Goal: Information Seeking & Learning: Learn about a topic

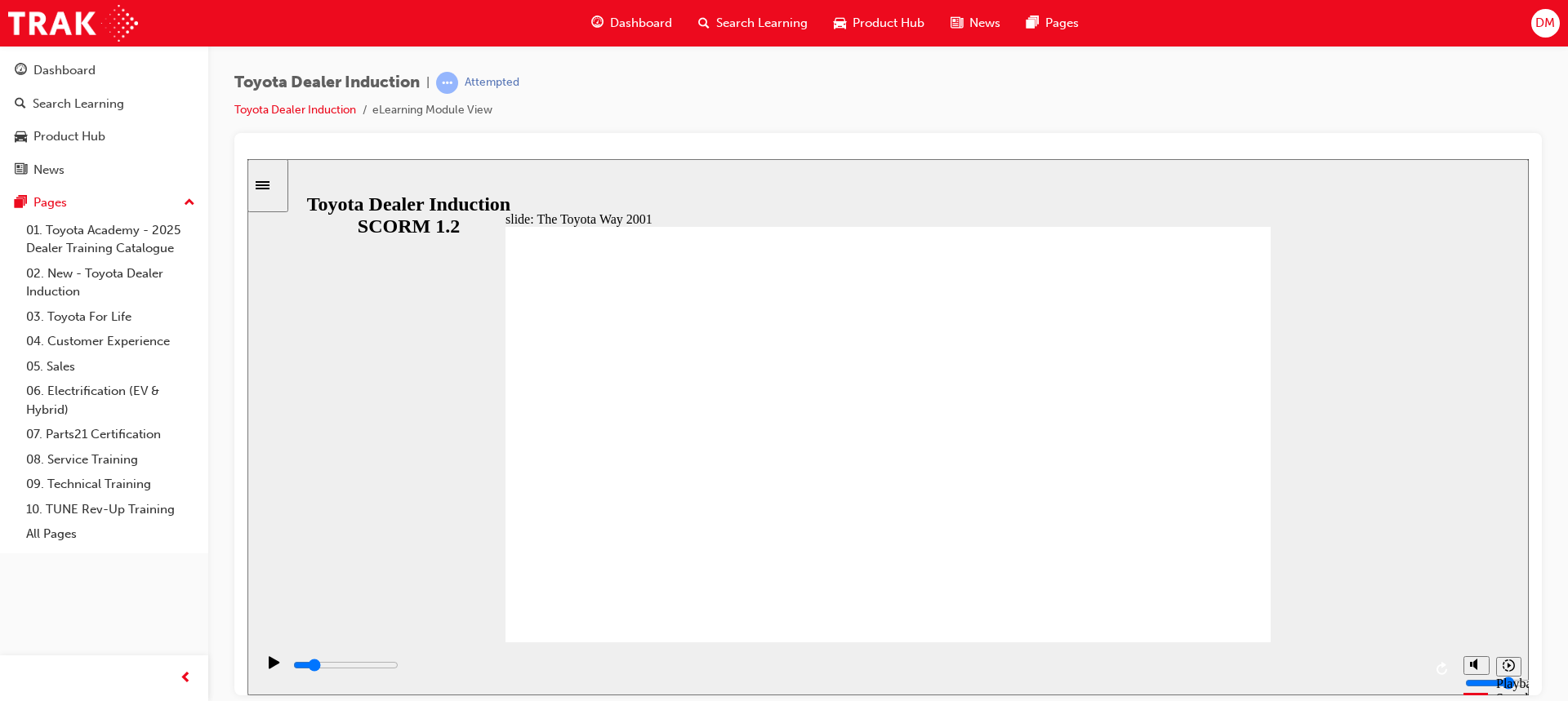
click at [268, 662] on icon "Play (Ctrl+Alt+P)" at bounding box center [273, 661] width 11 height 12
click at [255, 655] on button "Pause (Ctrl+Alt+P)" at bounding box center [269, 669] width 28 height 27
click at [255, 655] on button "Play (Ctrl+Alt+P)" at bounding box center [269, 669] width 28 height 27
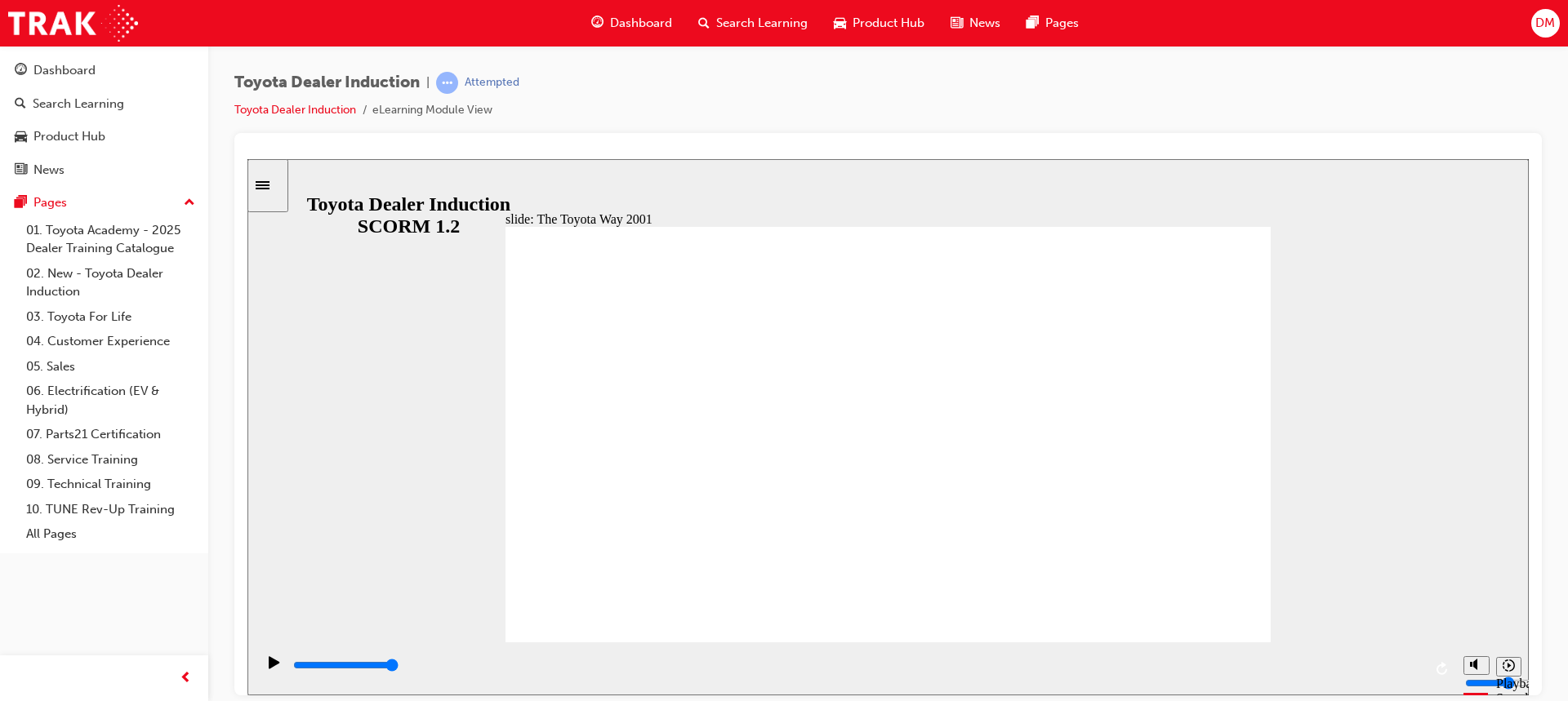
type input "19900"
